Goal: Transaction & Acquisition: Purchase product/service

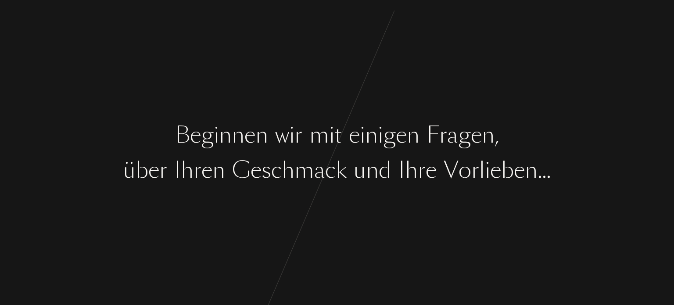
click at [321, 151] on div "B e g i n n e n w i r m i t e i n i g e n F [PERSON_NAME] , ü b e r I [PERSON_N…" at bounding box center [337, 152] width 674 height 305
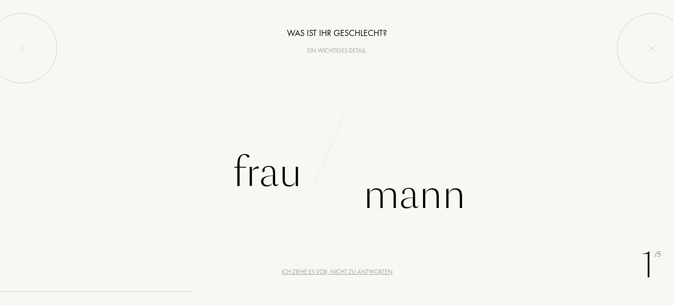
click at [321, 151] on div "B e g i n n e n w i r m i t e i n i g e n F [PERSON_NAME] , ü b e r I [PERSON_N…" at bounding box center [337, 152] width 674 height 305
click at [263, 153] on div "Frau" at bounding box center [267, 172] width 69 height 59
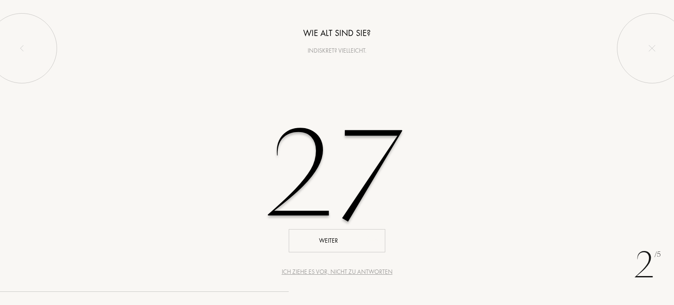
type input "27"
click at [318, 248] on div "Weiter" at bounding box center [337, 240] width 97 height 23
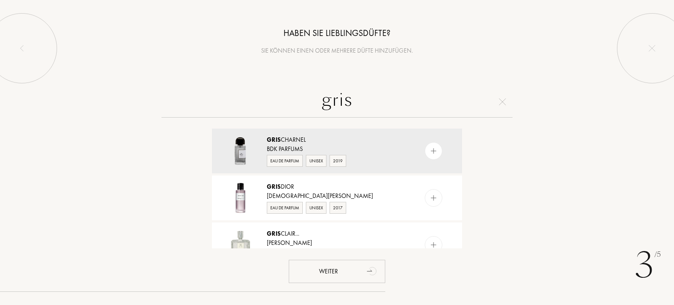
type input "gris"
click at [433, 150] on img at bounding box center [433, 151] width 8 height 8
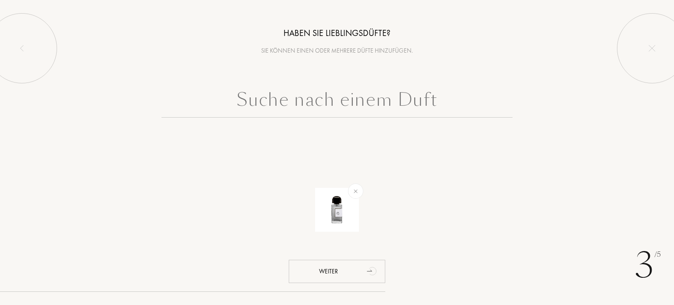
click at [366, 98] on input "text" at bounding box center [336, 102] width 351 height 32
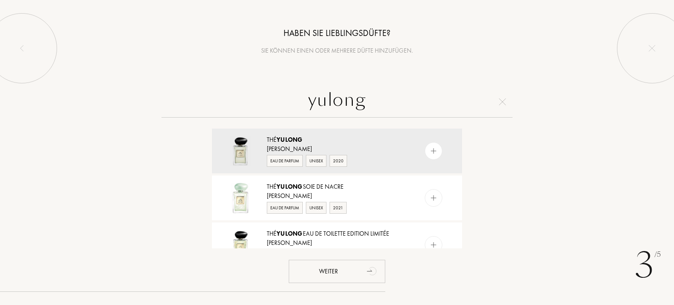
type input "yulong"
click at [429, 150] on img at bounding box center [433, 151] width 8 height 8
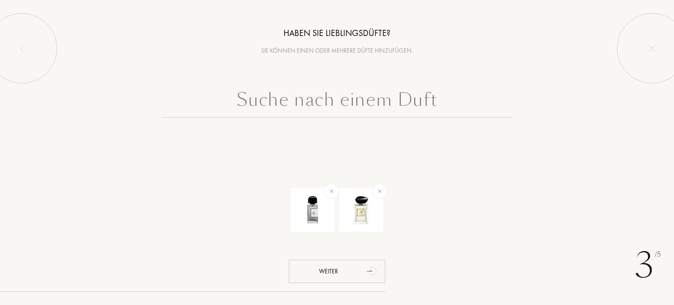
click at [369, 97] on input "text" at bounding box center [336, 102] width 351 height 32
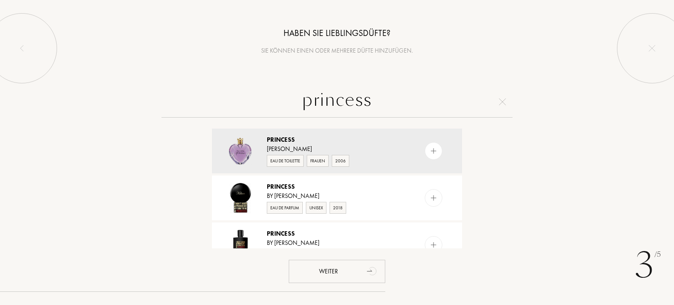
type input "princess"
click at [436, 241] on img at bounding box center [433, 245] width 8 height 8
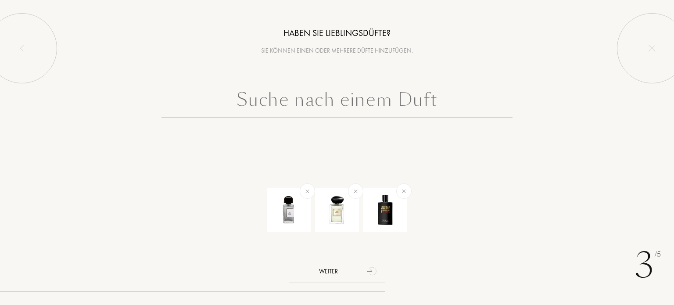
click at [337, 100] on input "text" at bounding box center [336, 102] width 351 height 32
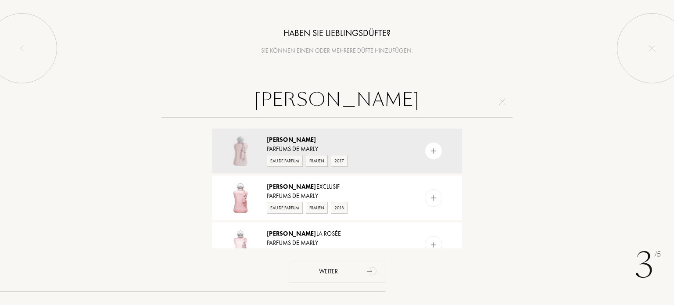
type input "[PERSON_NAME]"
click at [430, 241] on img at bounding box center [433, 245] width 8 height 8
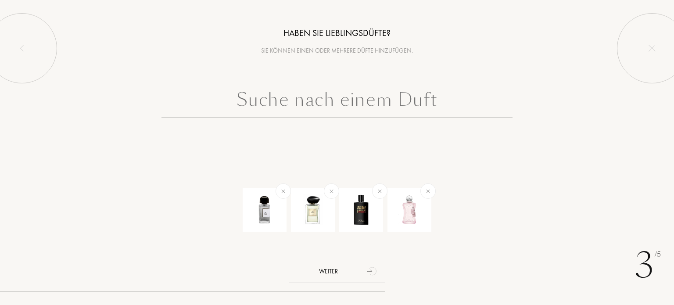
click at [365, 109] on input "text" at bounding box center [336, 102] width 351 height 32
type input "h"
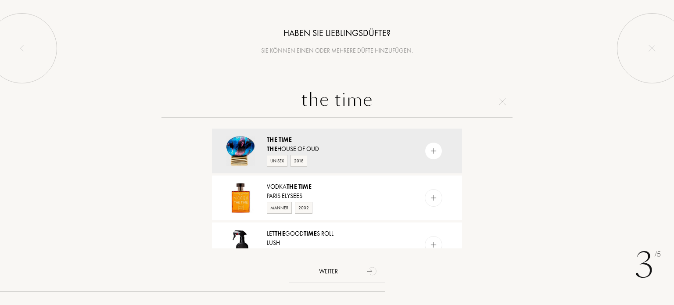
type input "the time"
click at [434, 150] on img at bounding box center [433, 151] width 8 height 8
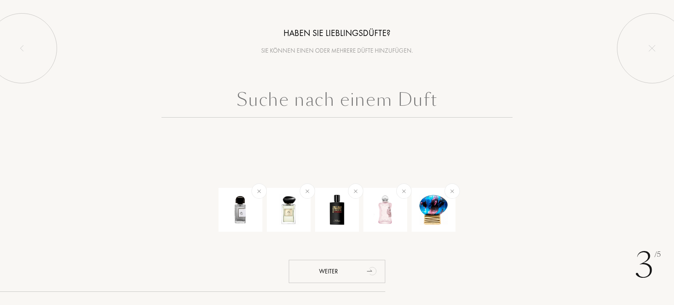
click at [405, 100] on input "text" at bounding box center [336, 102] width 351 height 32
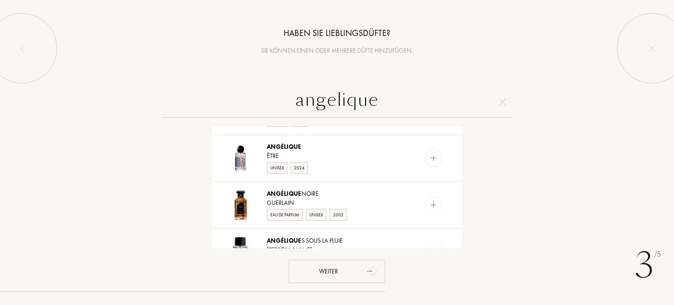
scroll to position [97, 0]
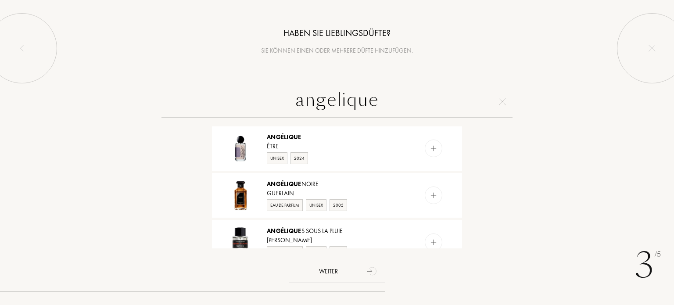
type input "angelique"
click at [429, 193] on img at bounding box center [433, 195] width 8 height 8
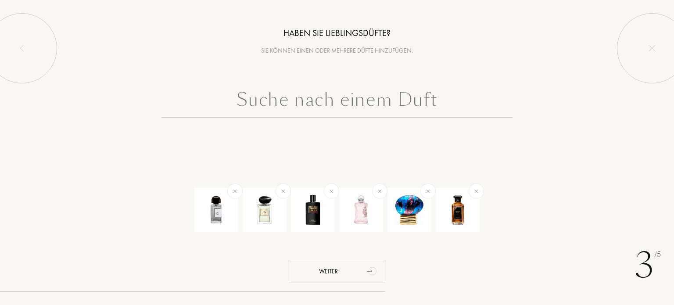
scroll to position [0, 0]
click at [357, 107] on input "text" at bounding box center [336, 102] width 351 height 32
type input "e"
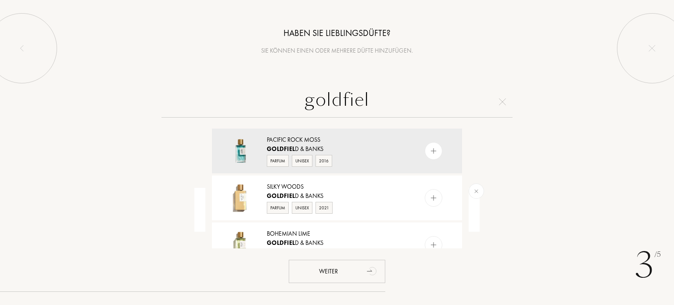
type input "goldfiel"
click at [432, 148] on img at bounding box center [433, 151] width 8 height 8
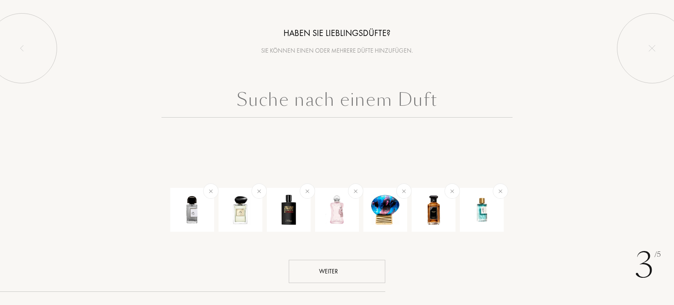
click at [332, 266] on div "Weiter" at bounding box center [337, 271] width 97 height 23
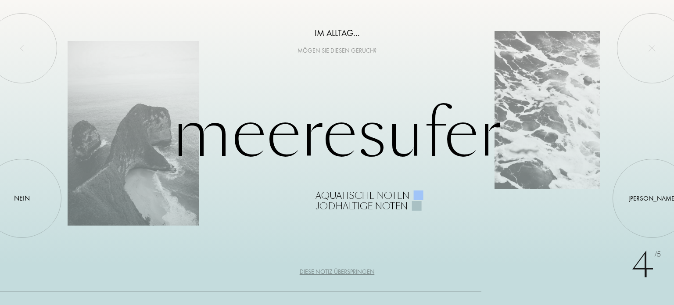
click at [652, 198] on div at bounding box center [652, 198] width 0 height 0
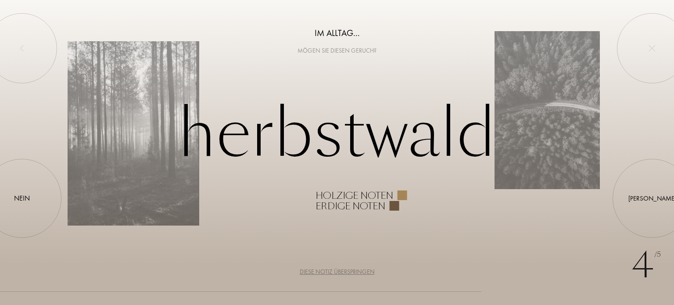
click at [652, 198] on div at bounding box center [652, 198] width 0 height 0
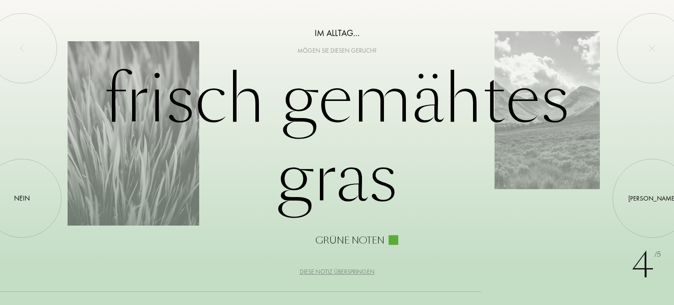
click at [22, 198] on div at bounding box center [22, 198] width 0 height 0
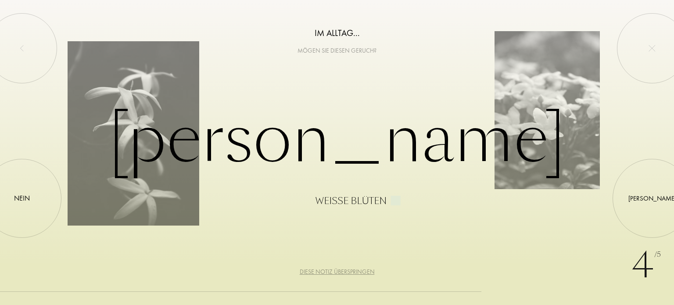
click at [22, 198] on div at bounding box center [22, 198] width 0 height 0
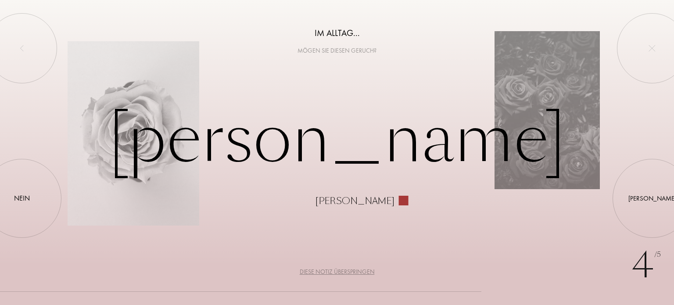
click at [22, 198] on div at bounding box center [22, 198] width 0 height 0
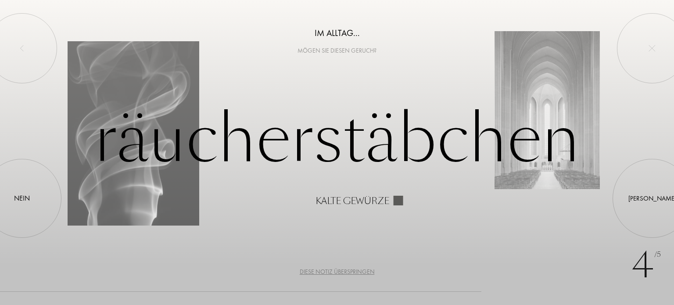
click at [22, 198] on div at bounding box center [22, 198] width 0 height 0
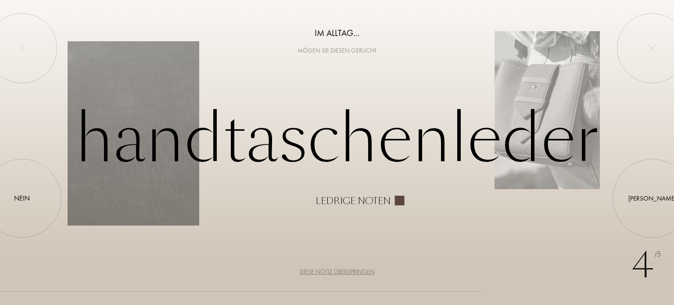
click at [22, 198] on div at bounding box center [22, 198] width 0 height 0
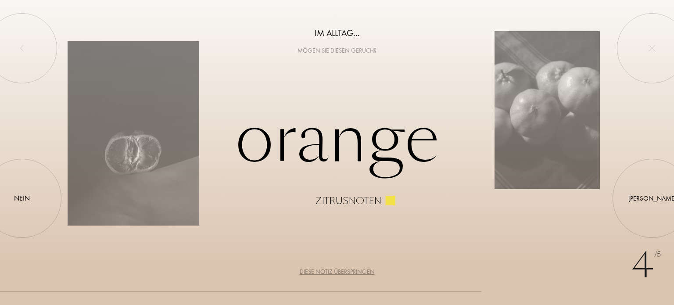
click at [22, 198] on div at bounding box center [22, 198] width 0 height 0
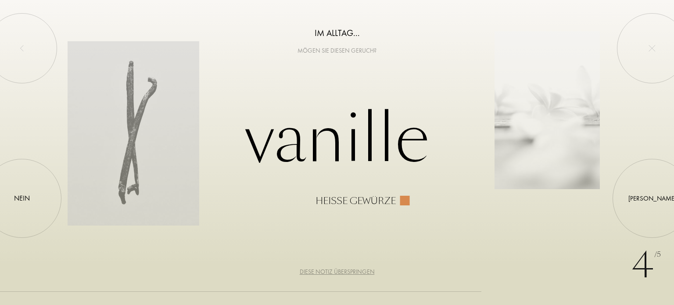
click at [649, 199] on div "[PERSON_NAME]" at bounding box center [652, 198] width 48 height 10
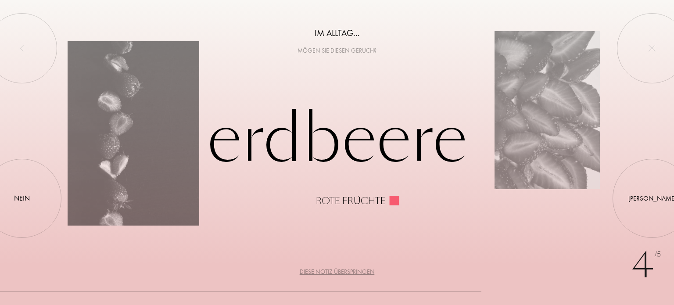
click at [25, 42] on div at bounding box center [22, 48] width 70 height 70
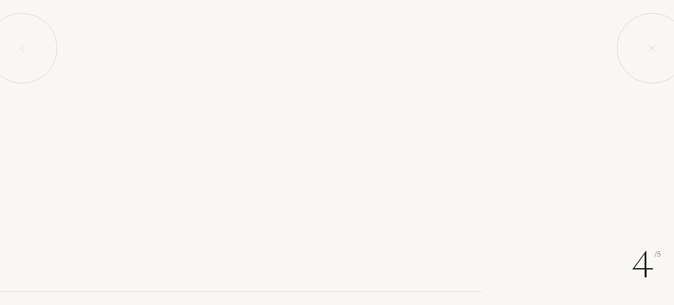
click at [25, 42] on div at bounding box center [22, 48] width 70 height 70
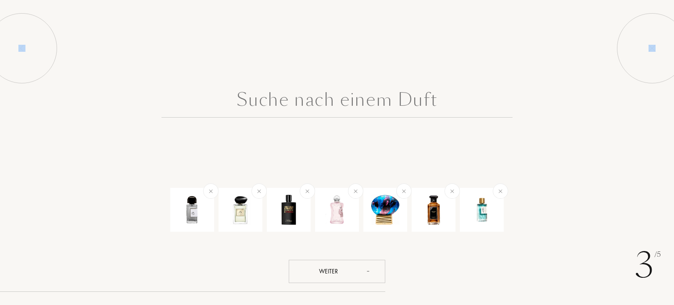
click at [25, 42] on div at bounding box center [22, 48] width 70 height 70
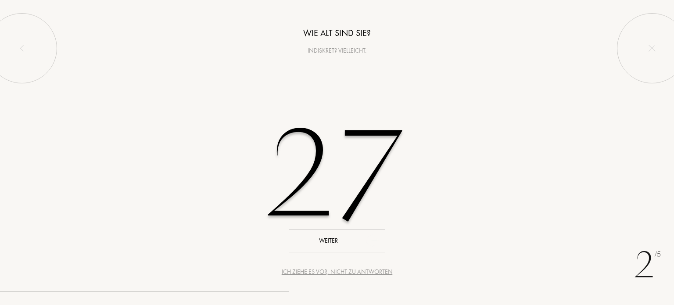
click at [337, 244] on div "Weiter" at bounding box center [337, 240] width 97 height 23
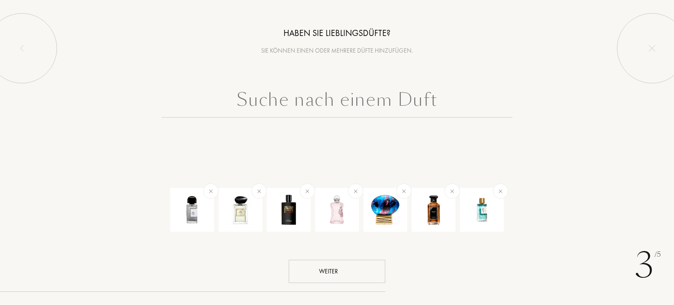
click at [332, 273] on div "Weiter" at bounding box center [337, 271] width 97 height 23
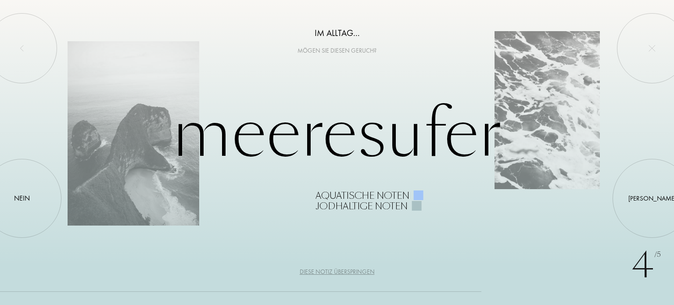
click at [655, 197] on div "[PERSON_NAME]" at bounding box center [652, 198] width 48 height 10
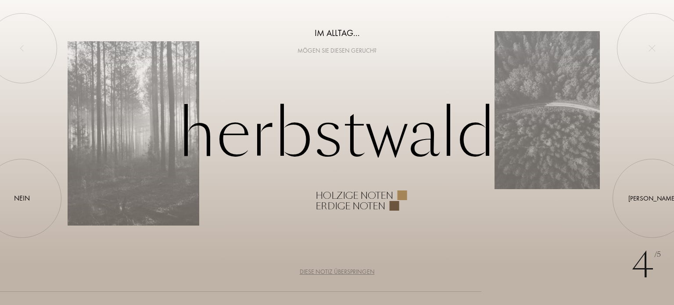
click at [19, 201] on div "Nein" at bounding box center [22, 198] width 16 height 11
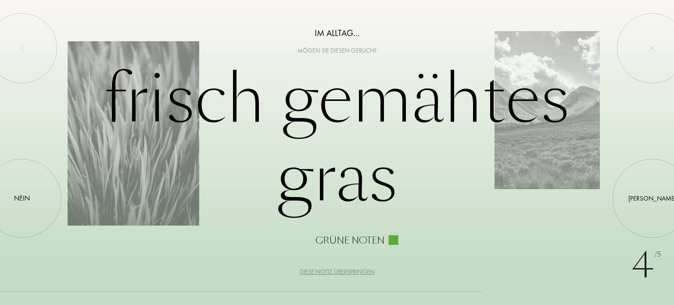
click at [19, 201] on div "Nein" at bounding box center [22, 198] width 16 height 11
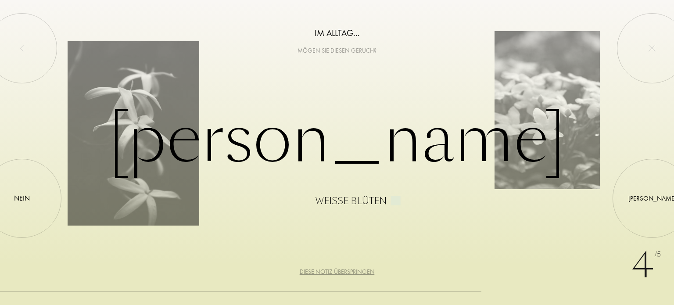
click at [19, 201] on div "Nein" at bounding box center [22, 198] width 16 height 11
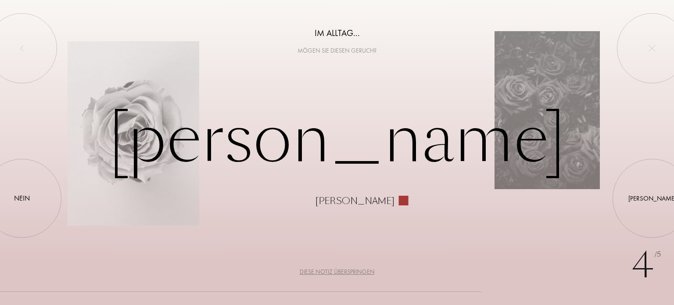
click at [19, 201] on div "Nein" at bounding box center [22, 198] width 16 height 11
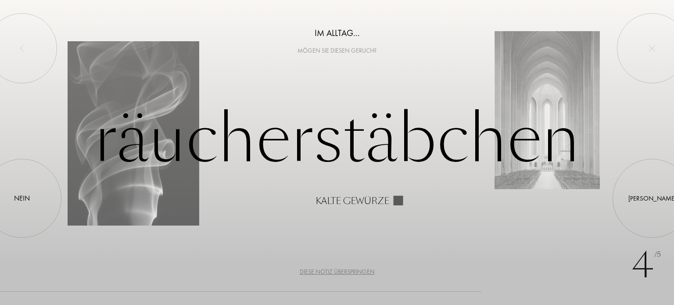
click at [22, 198] on div at bounding box center [22, 198] width 0 height 0
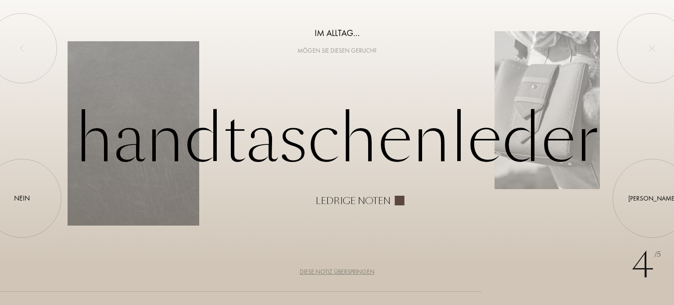
click at [22, 198] on div at bounding box center [22, 198] width 0 height 0
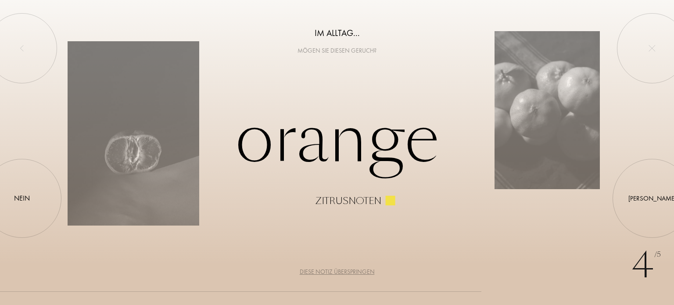
click at [22, 198] on div at bounding box center [22, 198] width 0 height 0
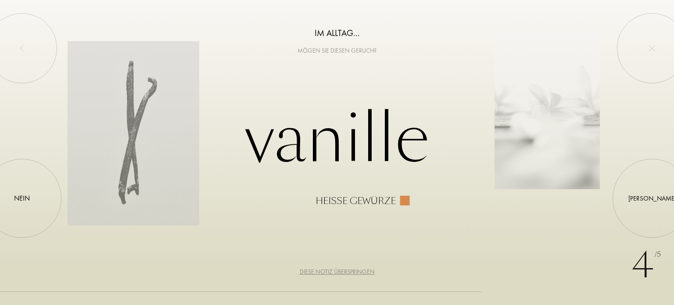
click at [652, 198] on div at bounding box center [652, 198] width 0 height 0
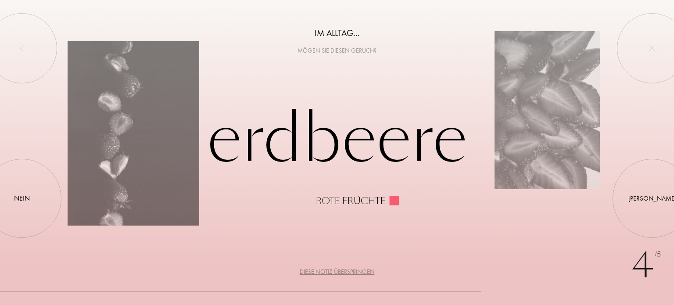
click at [652, 198] on div at bounding box center [652, 198] width 0 height 0
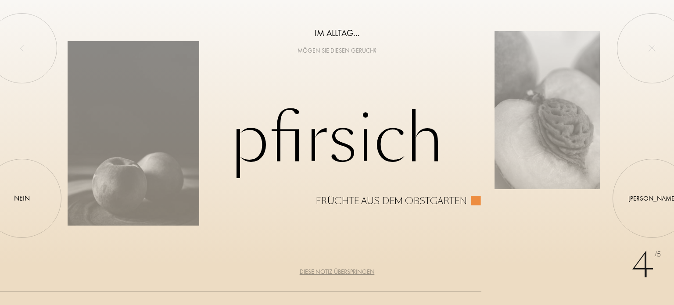
click at [652, 198] on div at bounding box center [652, 198] width 0 height 0
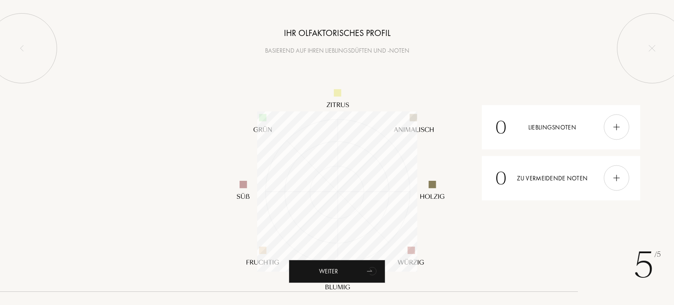
scroll to position [160, 160]
click at [611, 125] on div at bounding box center [616, 127] width 25 height 25
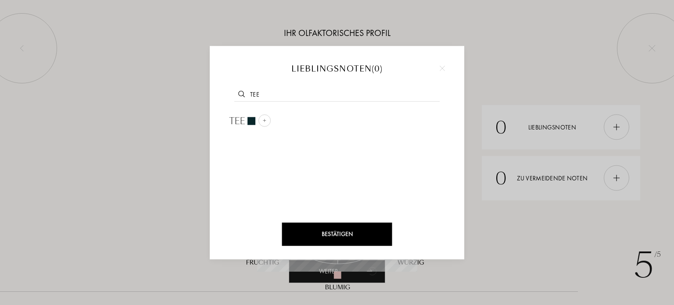
type input "tee"
click at [261, 123] on div at bounding box center [264, 121] width 12 height 12
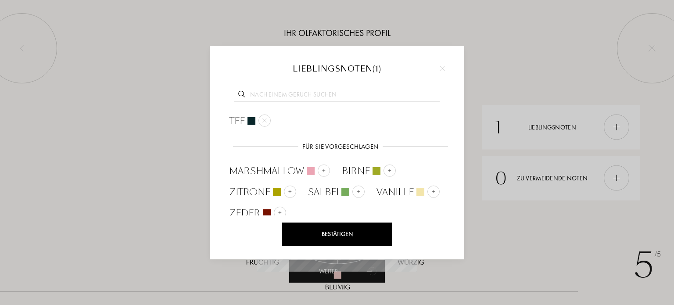
click at [309, 234] on div "Bestätigen" at bounding box center [337, 233] width 110 height 23
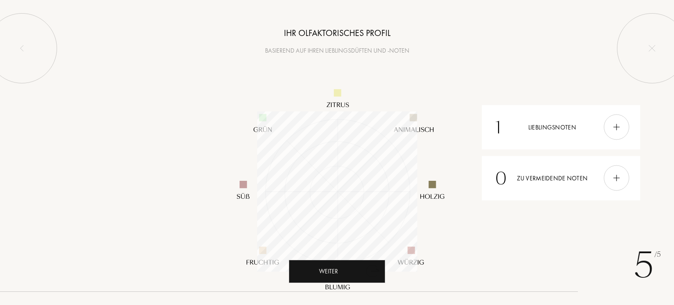
click at [312, 273] on div "Weiter" at bounding box center [337, 271] width 97 height 23
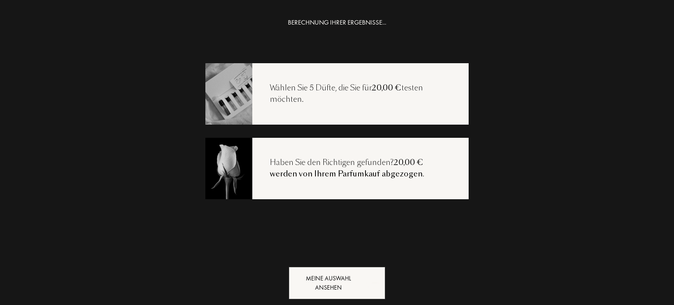
click at [312, 280] on div "Meine Auswahl ansehen" at bounding box center [337, 283] width 97 height 32
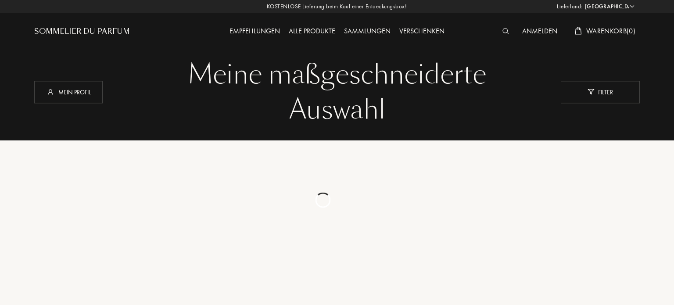
select select "DE"
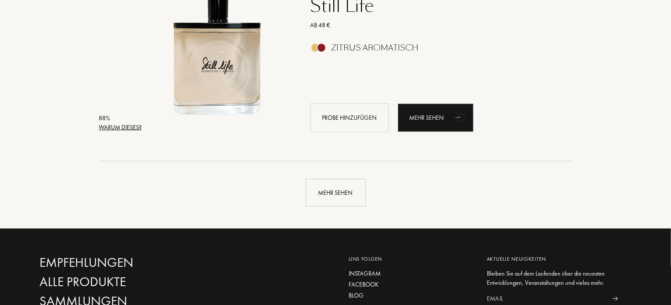
scroll to position [2074, 0]
click at [328, 188] on div "Mehr sehen" at bounding box center [336, 193] width 60 height 28
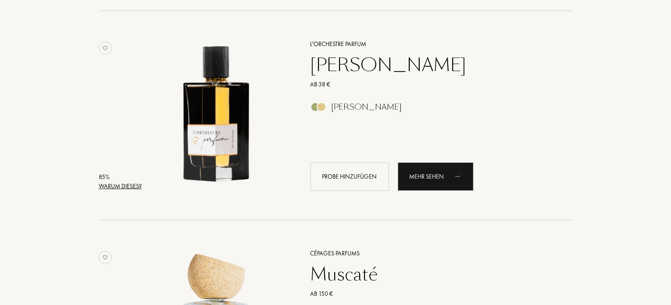
scroll to position [3481, 0]
click at [356, 174] on div "Probe hinzufügen" at bounding box center [350, 177] width 79 height 29
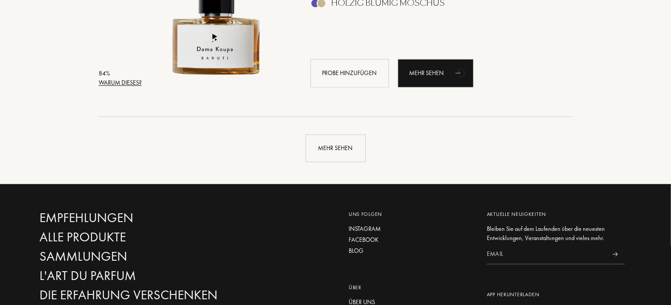
scroll to position [4259, 0]
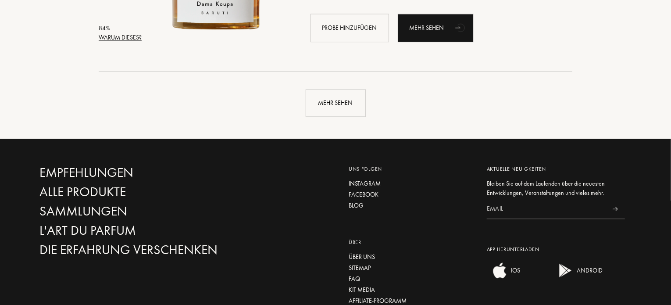
click at [341, 91] on div "Mehr sehen" at bounding box center [336, 103] width 60 height 28
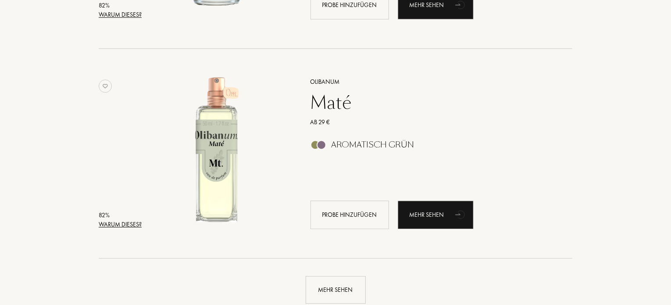
scroll to position [6160, 0]
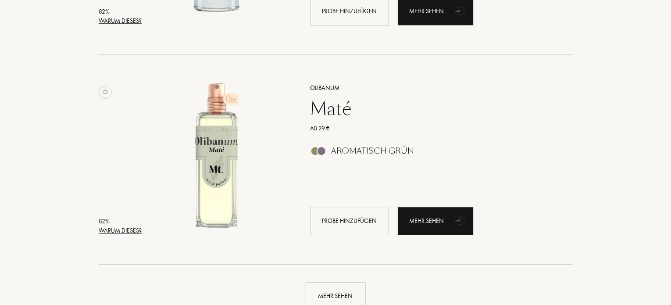
click at [333, 222] on div "Probe hinzufügen" at bounding box center [350, 221] width 79 height 29
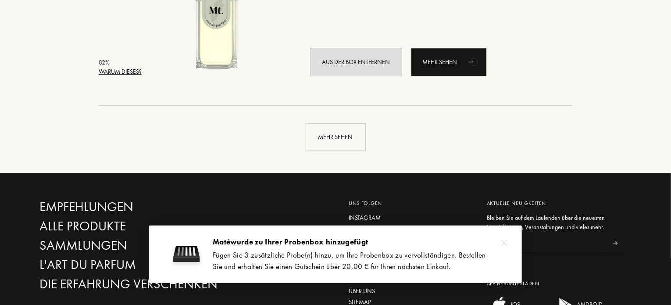
scroll to position [6322, 0]
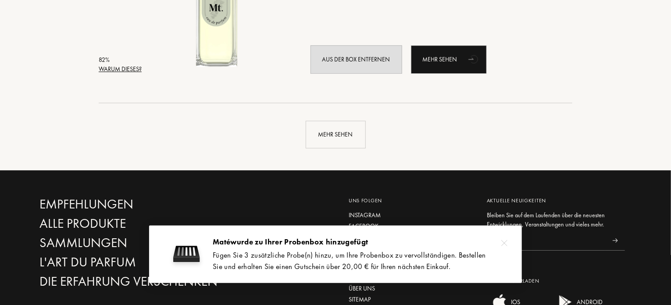
click at [333, 132] on div "Mehr sehen" at bounding box center [336, 135] width 60 height 28
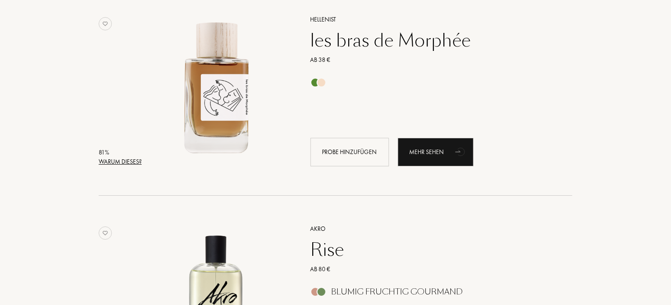
scroll to position [6439, 0]
click at [376, 146] on div "Probe hinzufügen" at bounding box center [350, 151] width 79 height 29
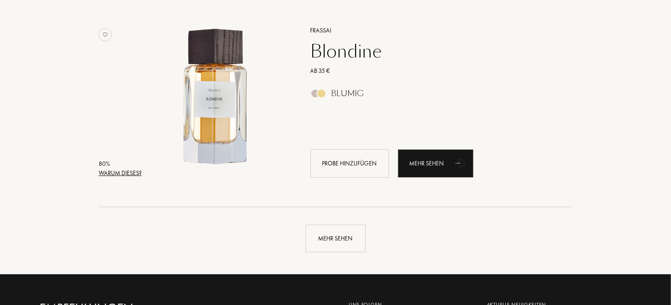
scroll to position [8314, 0]
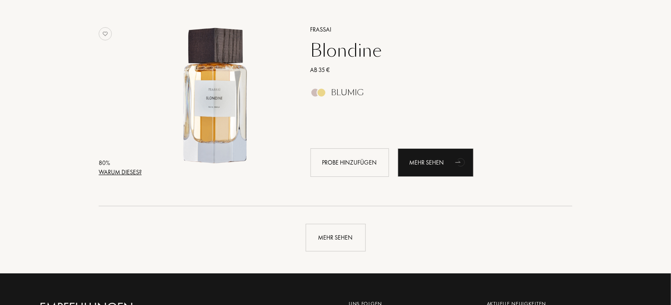
click at [339, 240] on div "Mehr sehen" at bounding box center [336, 238] width 60 height 28
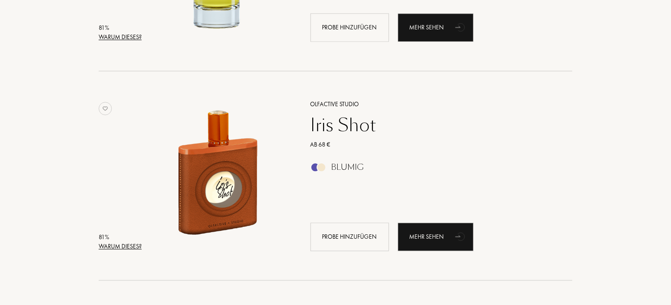
scroll to position [7563, 0]
